Goal: Information Seeking & Learning: Learn about a topic

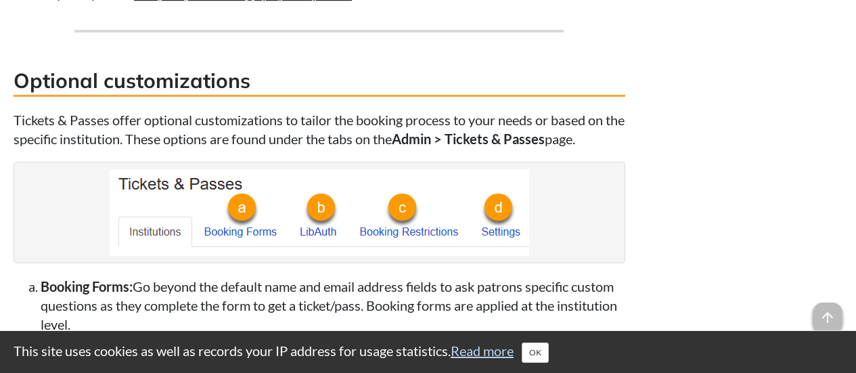
scroll to position [4138, 0]
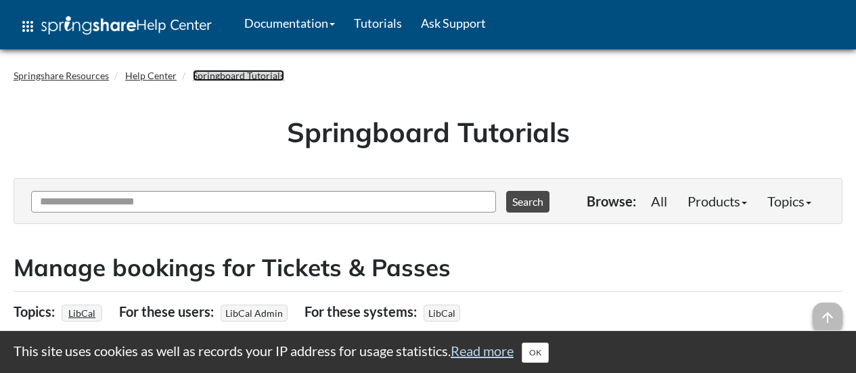
click at [257, 75] on link "Springboard Tutorials" at bounding box center [238, 76] width 91 height 12
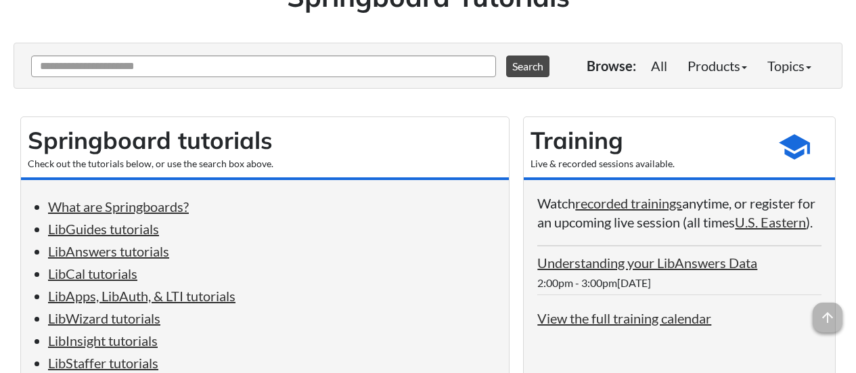
scroll to position [68, 0]
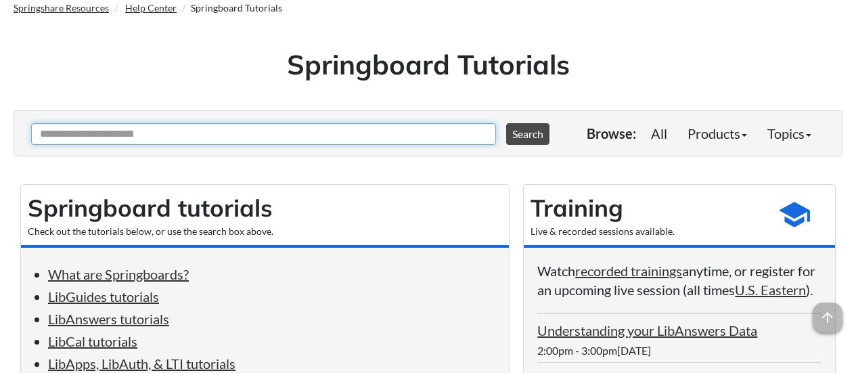
click at [205, 137] on input "Ask Another Question" at bounding box center [263, 134] width 465 height 22
type input "*****"
click at [506, 123] on button "Search" at bounding box center [527, 134] width 43 height 22
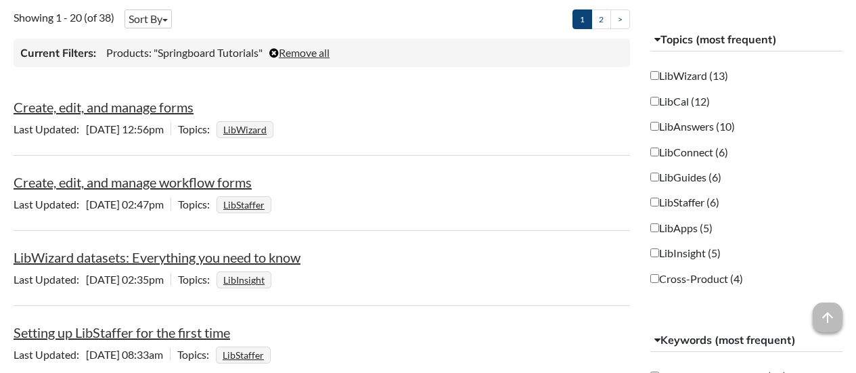
scroll to position [338, 0]
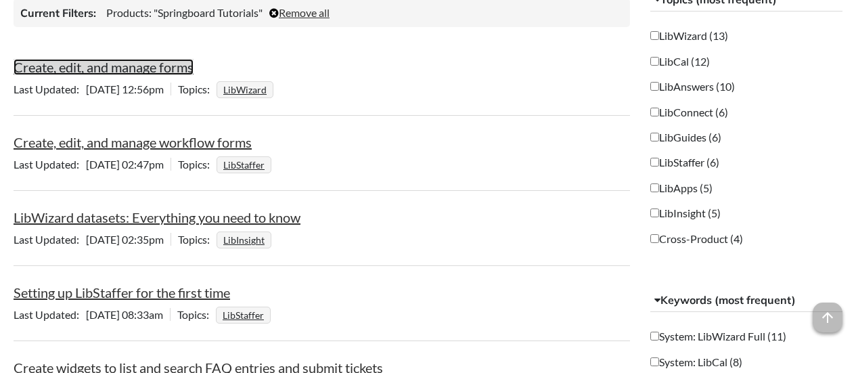
click at [155, 70] on link "Create, edit, and manage forms" at bounding box center [104, 67] width 180 height 16
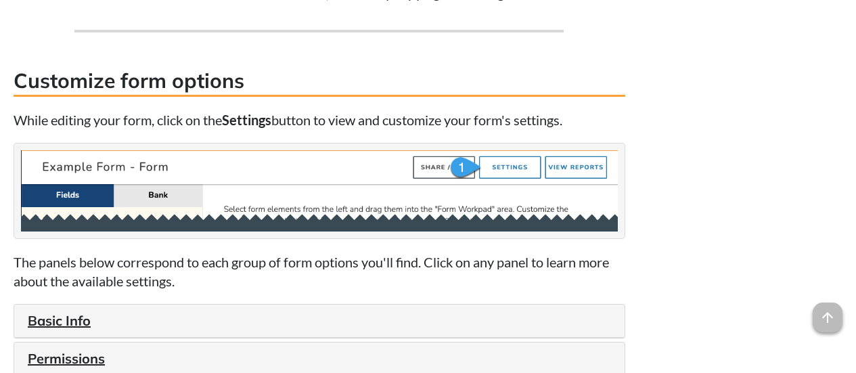
scroll to position [1354, 0]
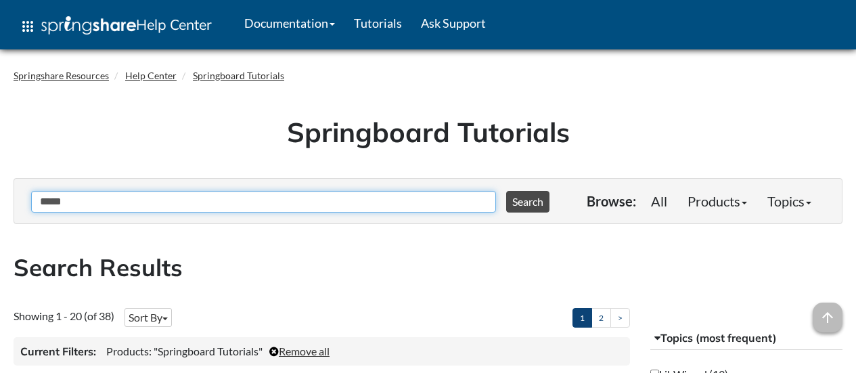
drag, startPoint x: 96, startPoint y: 204, endPoint x: 18, endPoint y: 148, distance: 96.2
type input "**********"
click at [506, 191] on button "Search" at bounding box center [527, 202] width 43 height 22
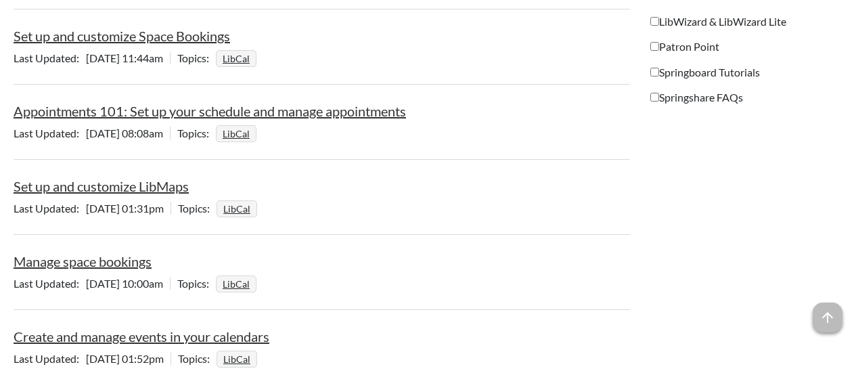
scroll to position [1625, 0]
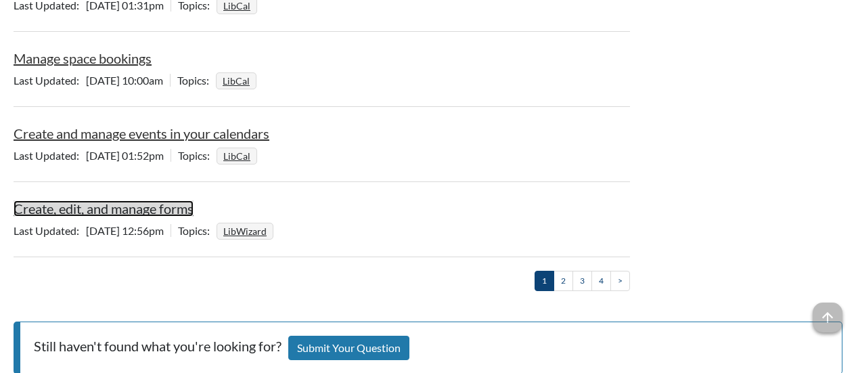
click at [169, 210] on link "Create, edit, and manage forms" at bounding box center [104, 208] width 180 height 16
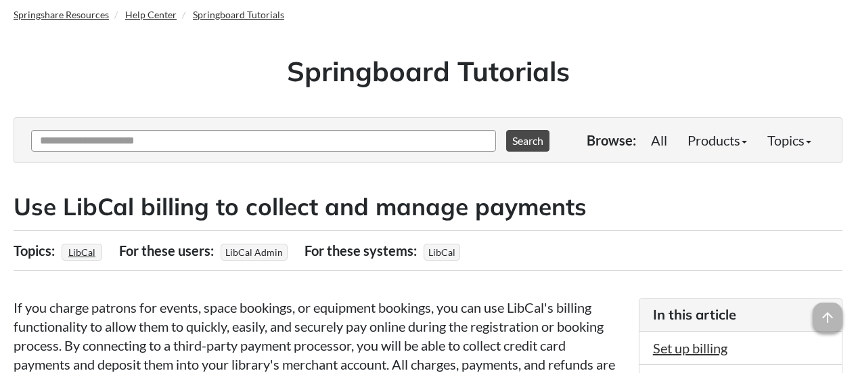
scroll to position [68, 0]
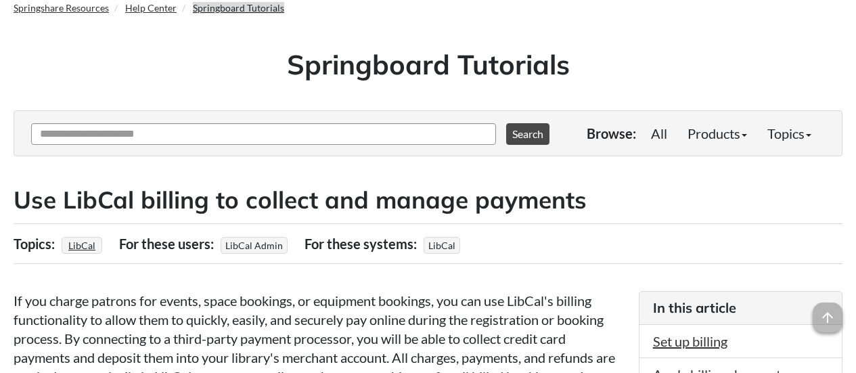
click at [240, 0] on ol "Springshare Resources Help Center Springboard Tutorials" at bounding box center [428, 8] width 829 height 20
click at [247, 8] on link "Springboard Tutorials" at bounding box center [238, 8] width 91 height 12
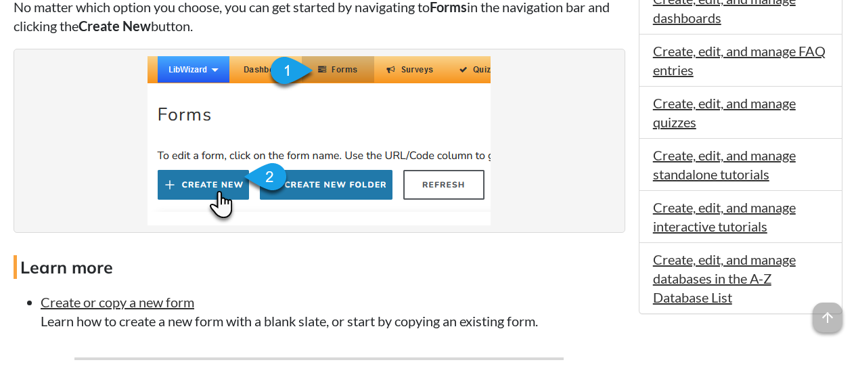
scroll to position [1015, 0]
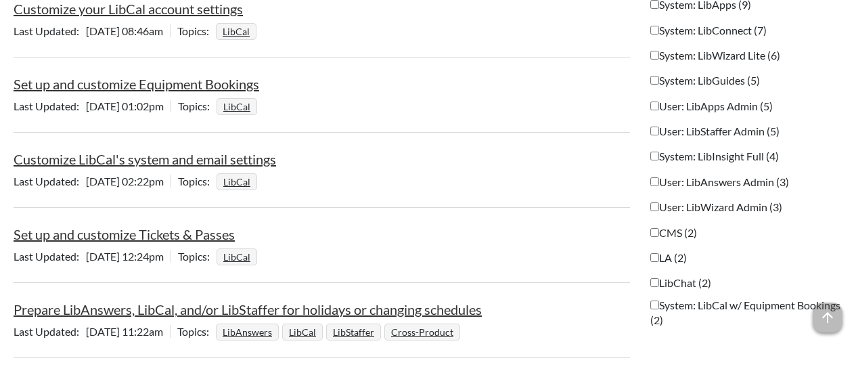
scroll to position [674, 0]
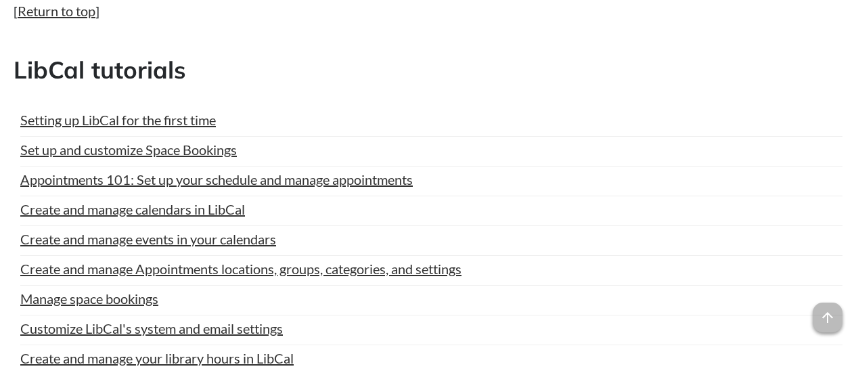
scroll to position [2979, 0]
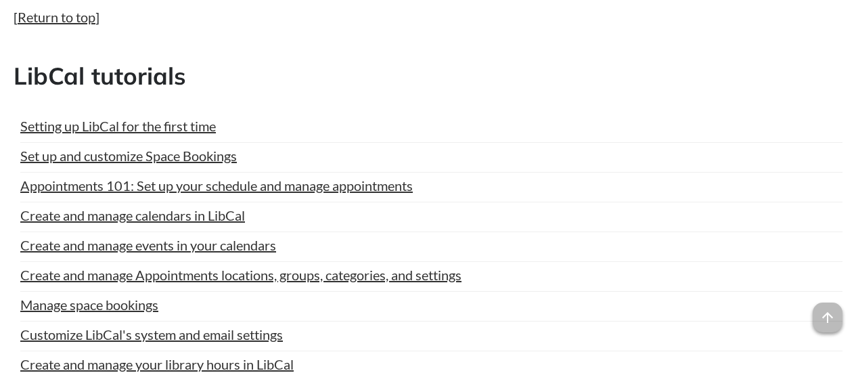
click at [403, 88] on h2 "LibCal tutorials" at bounding box center [428, 76] width 829 height 33
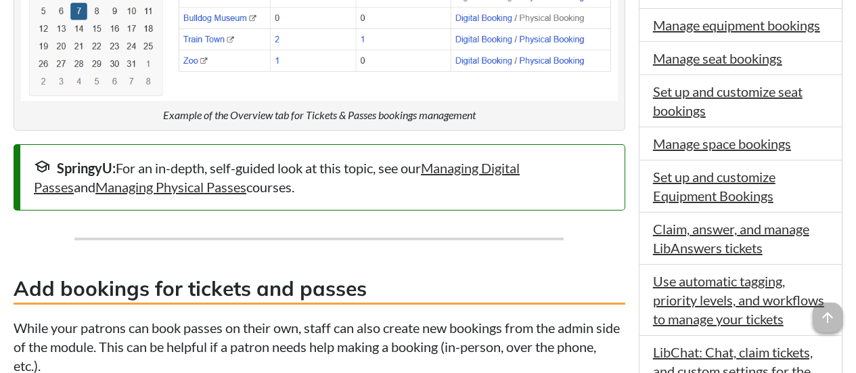
scroll to position [609, 0]
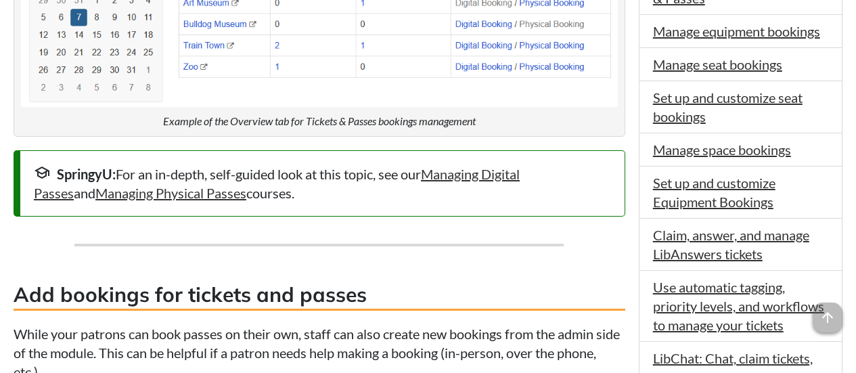
click at [354, 220] on div "The Tickets & Passes module is a dedicated interface to book passes to museums …" at bounding box center [320, 353] width 612 height 1206
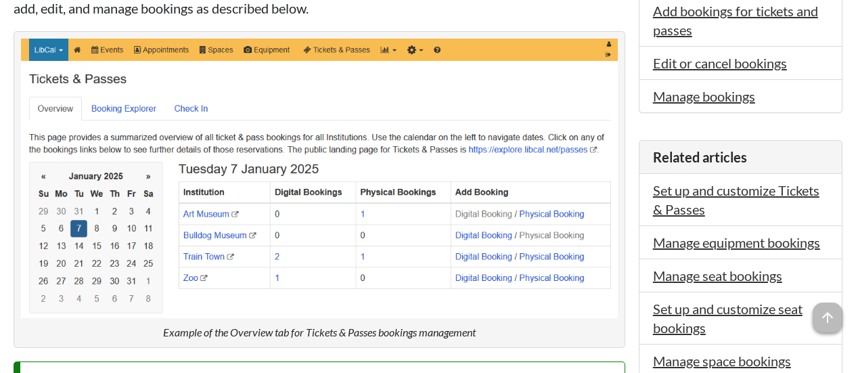
scroll to position [271, 0]
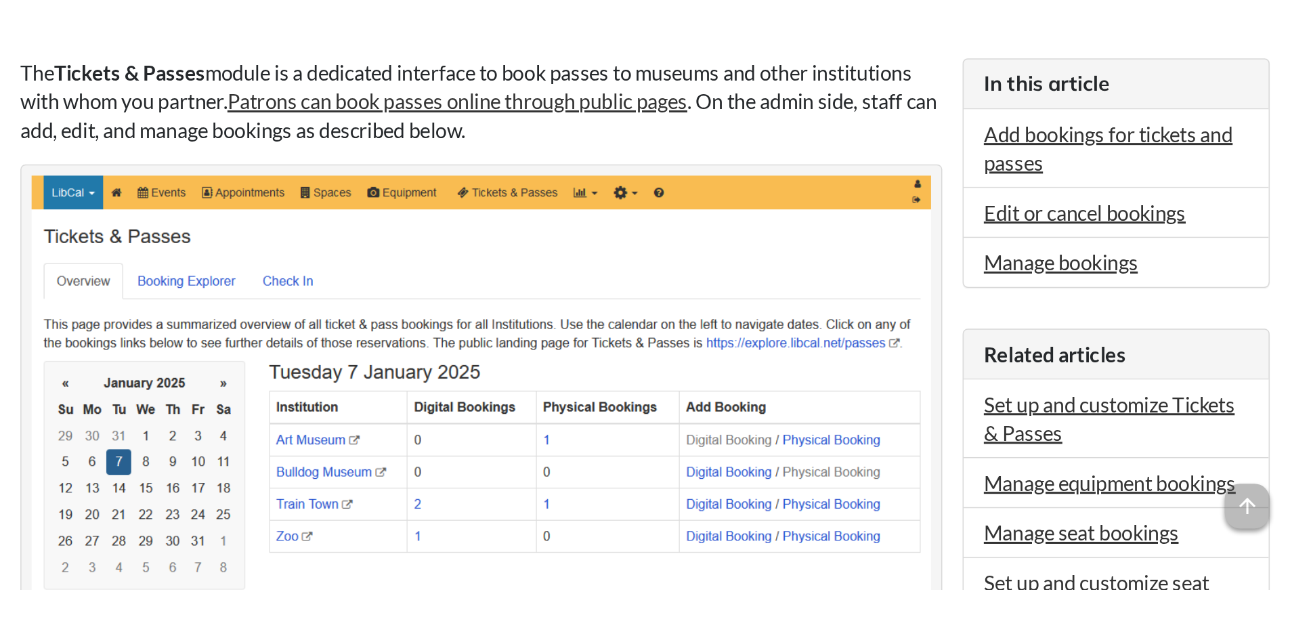
scroll to position [542, 0]
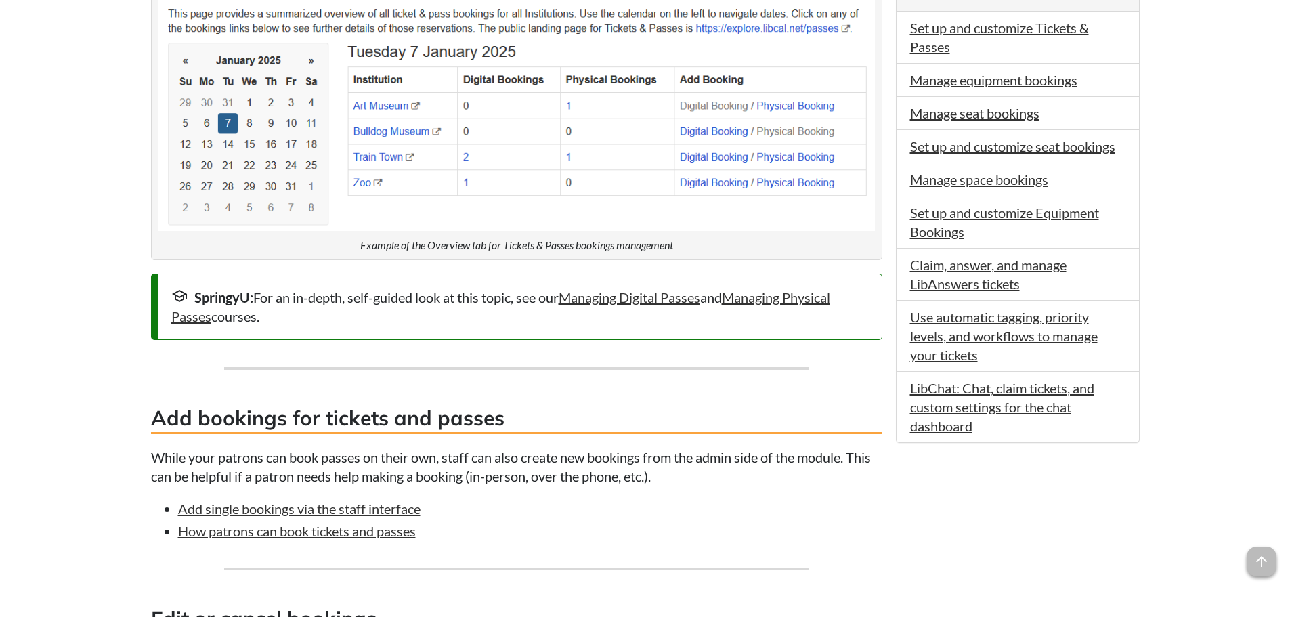
click at [856, 372] on div "Related articles Set up and customize Tickets & Passes Manage equipment booking…" at bounding box center [1018, 509] width 244 height 1063
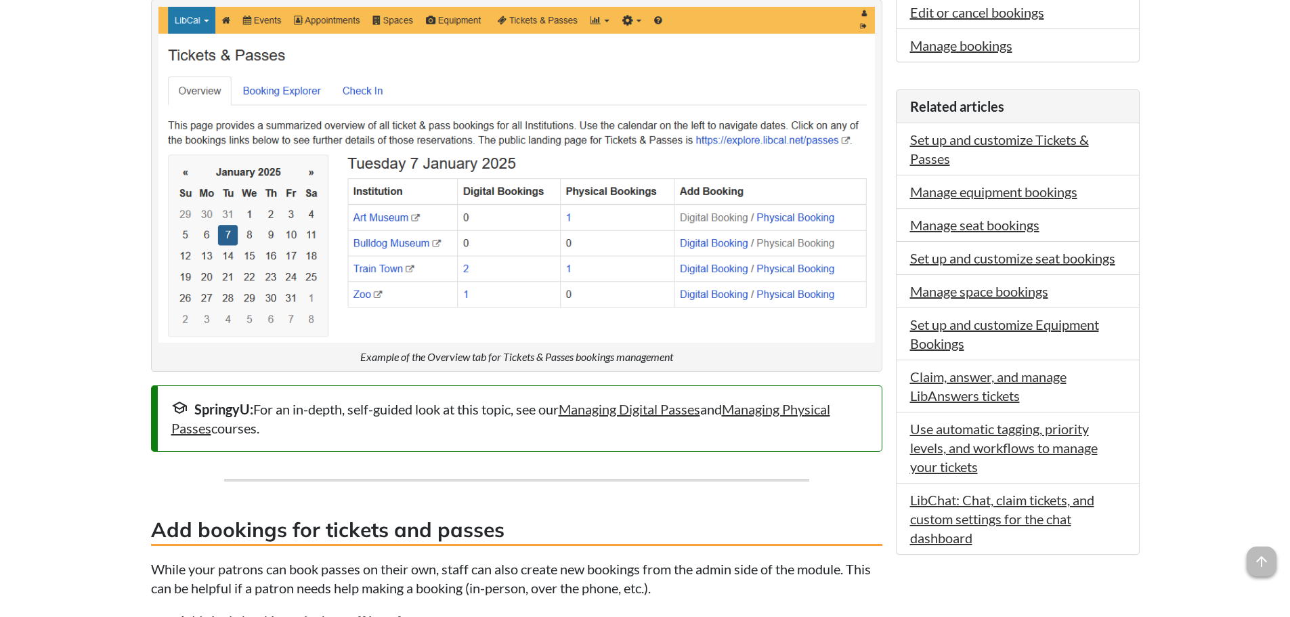
scroll to position [406, 0]
